Goal: Information Seeking & Learning: Compare options

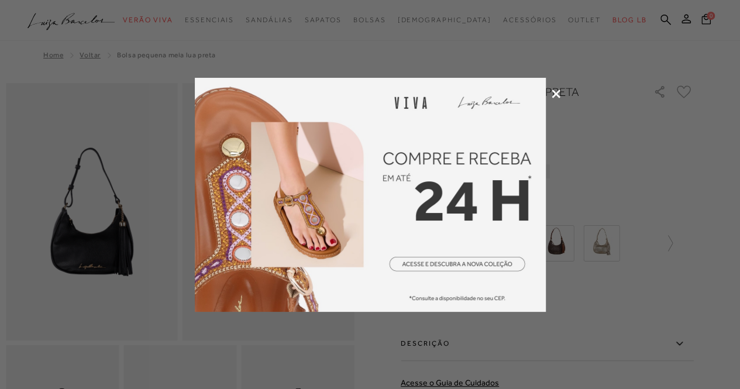
click at [552, 93] on icon at bounding box center [556, 94] width 9 height 9
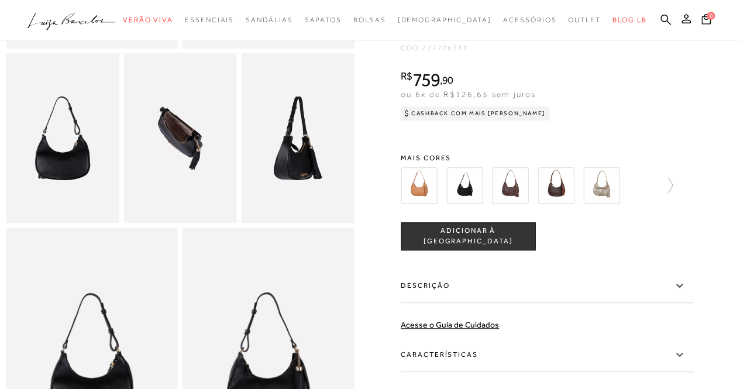
scroll to position [250, 0]
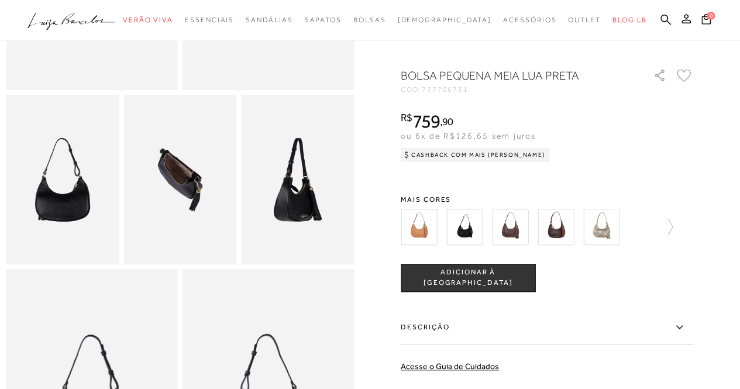
click at [564, 245] on img at bounding box center [556, 227] width 36 height 36
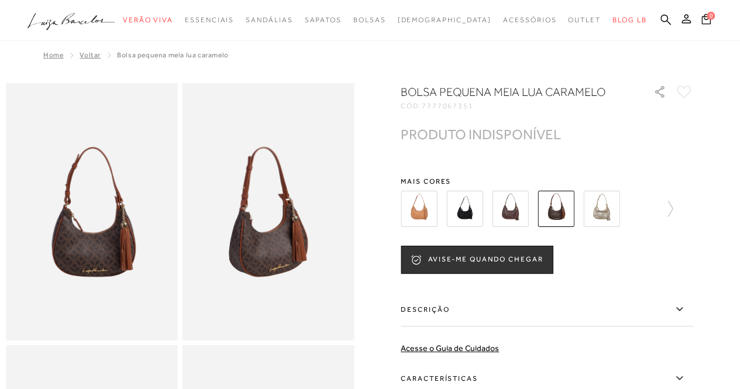
click at [514, 211] on img at bounding box center [510, 209] width 36 height 36
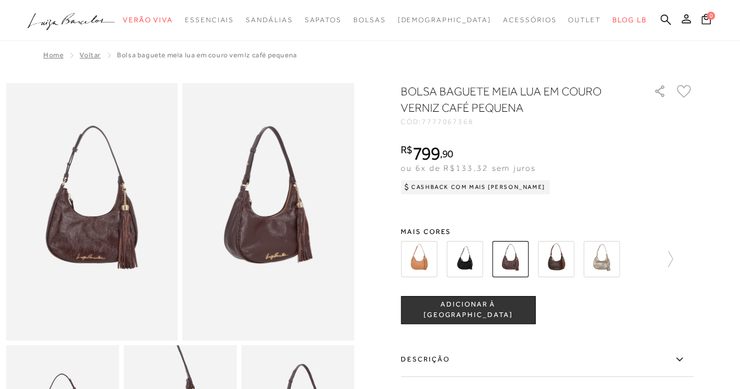
click at [480, 262] on img at bounding box center [465, 259] width 36 height 36
